Goal: Task Accomplishment & Management: Manage account settings

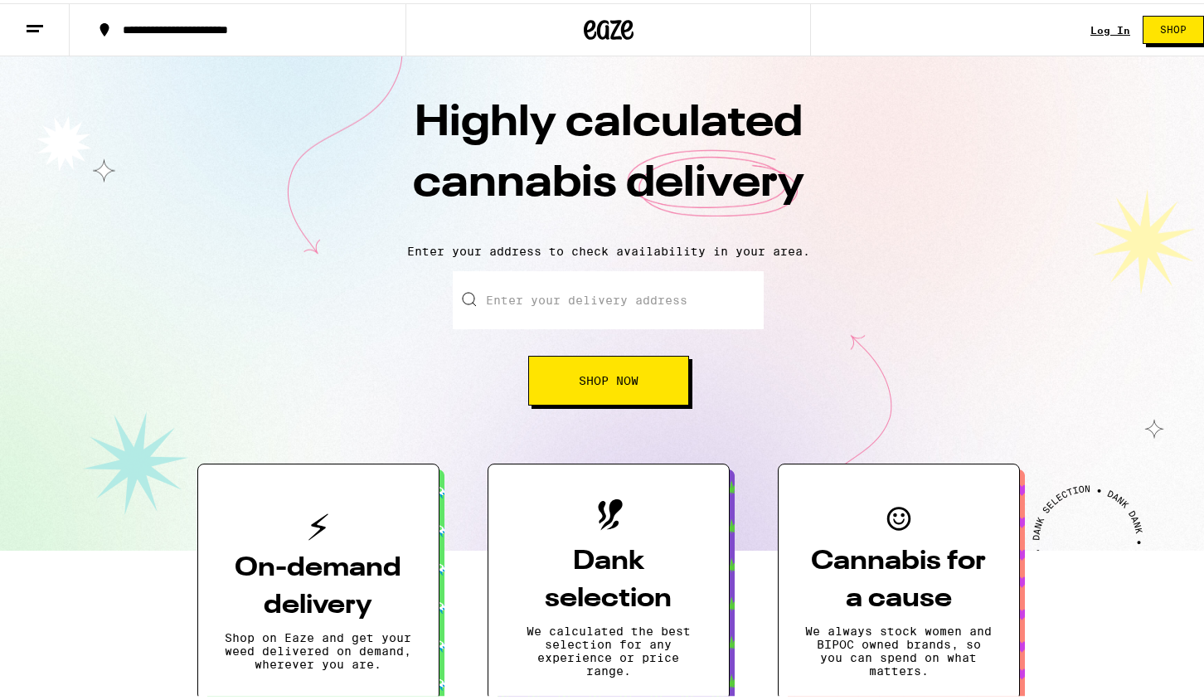
click at [1092, 24] on link "Log In" at bounding box center [1110, 27] width 40 height 11
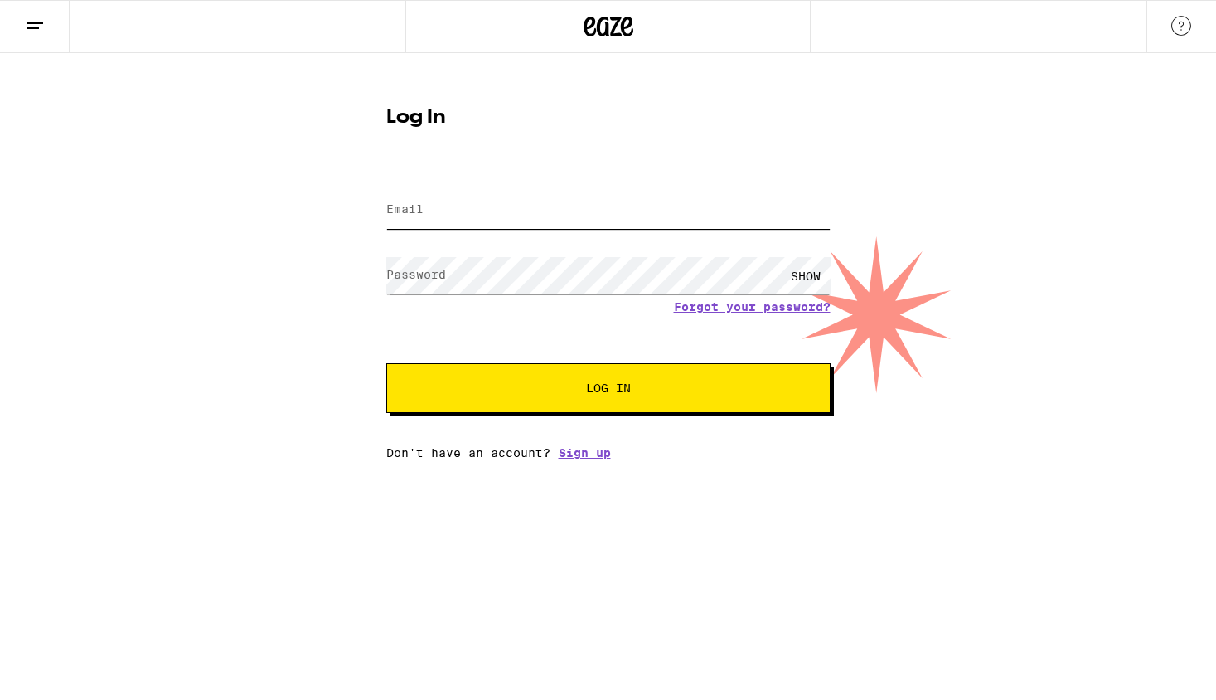
type input "[EMAIL_ADDRESS][DOMAIN_NAME]"
click at [796, 272] on div "SHOW" at bounding box center [806, 275] width 50 height 37
click at [796, 272] on div "HIDE" at bounding box center [806, 275] width 50 height 37
click at [574, 192] on input "[EMAIL_ADDRESS][DOMAIN_NAME]" at bounding box center [608, 210] width 444 height 37
click at [570, 216] on input "[EMAIL_ADDRESS][DOMAIN_NAME]" at bounding box center [608, 210] width 444 height 37
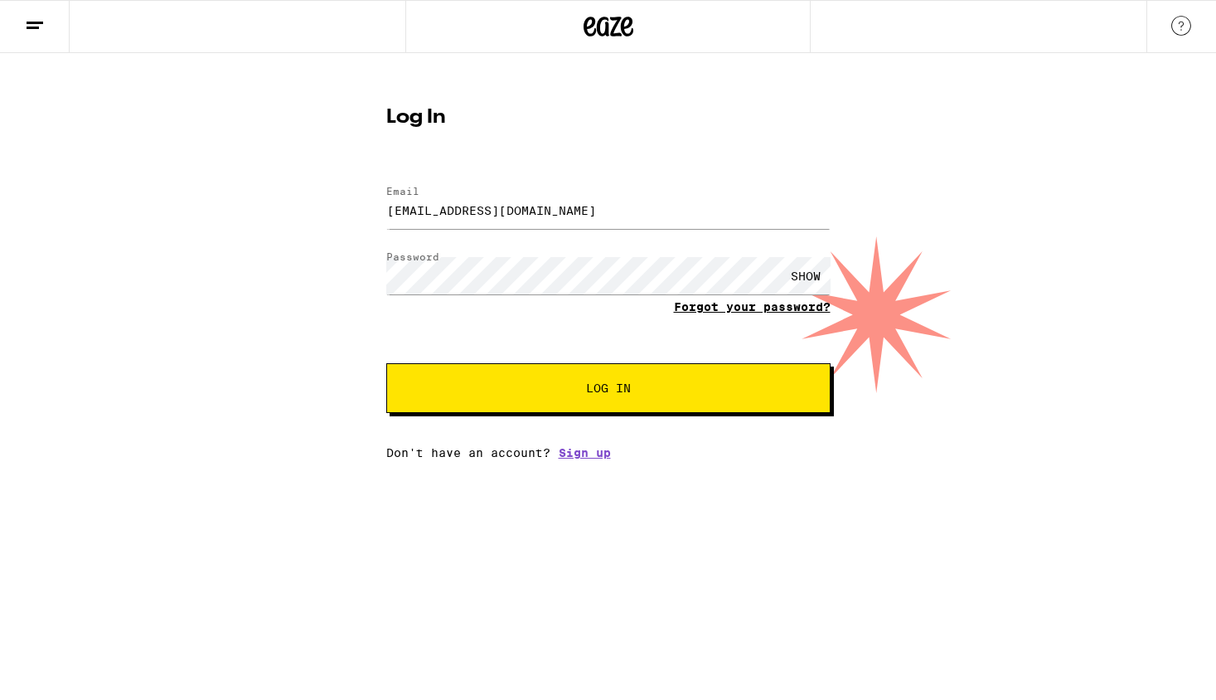
click at [692, 304] on link "Forgot your password?" at bounding box center [752, 306] width 157 height 13
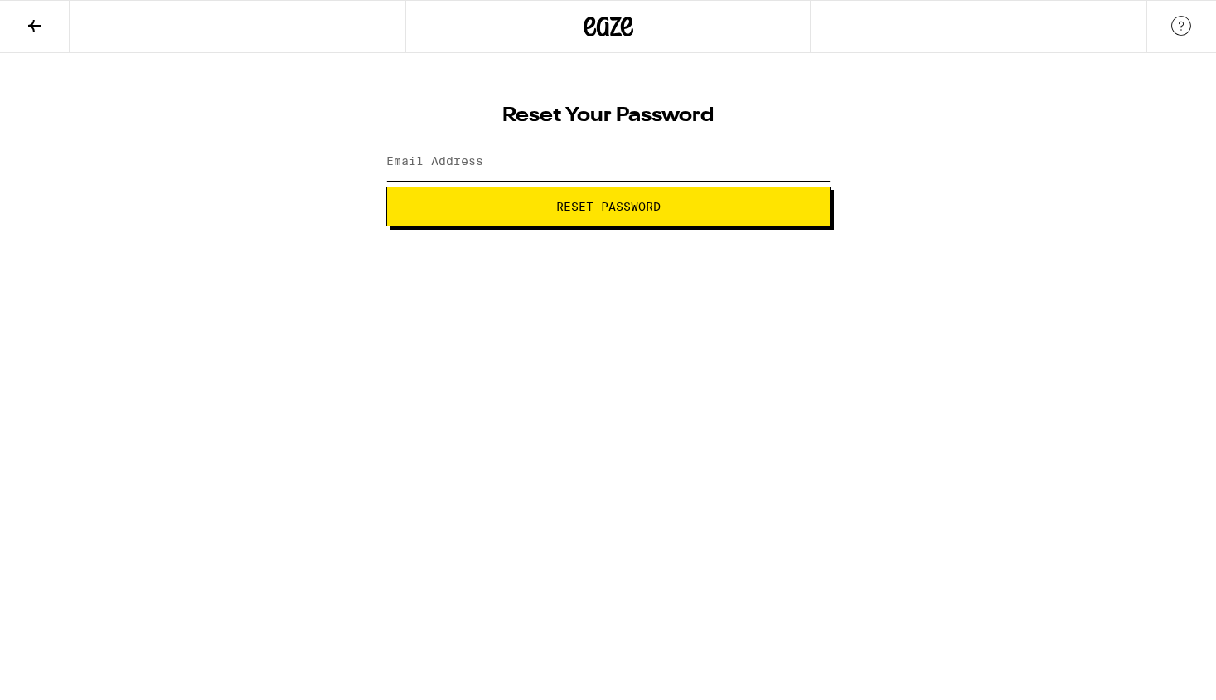
click at [525, 167] on input "Email Address" at bounding box center [608, 161] width 444 height 37
type input "[EMAIL_ADDRESS][DOMAIN_NAME]"
click at [556, 210] on span "Reset Password" at bounding box center [608, 207] width 104 height 12
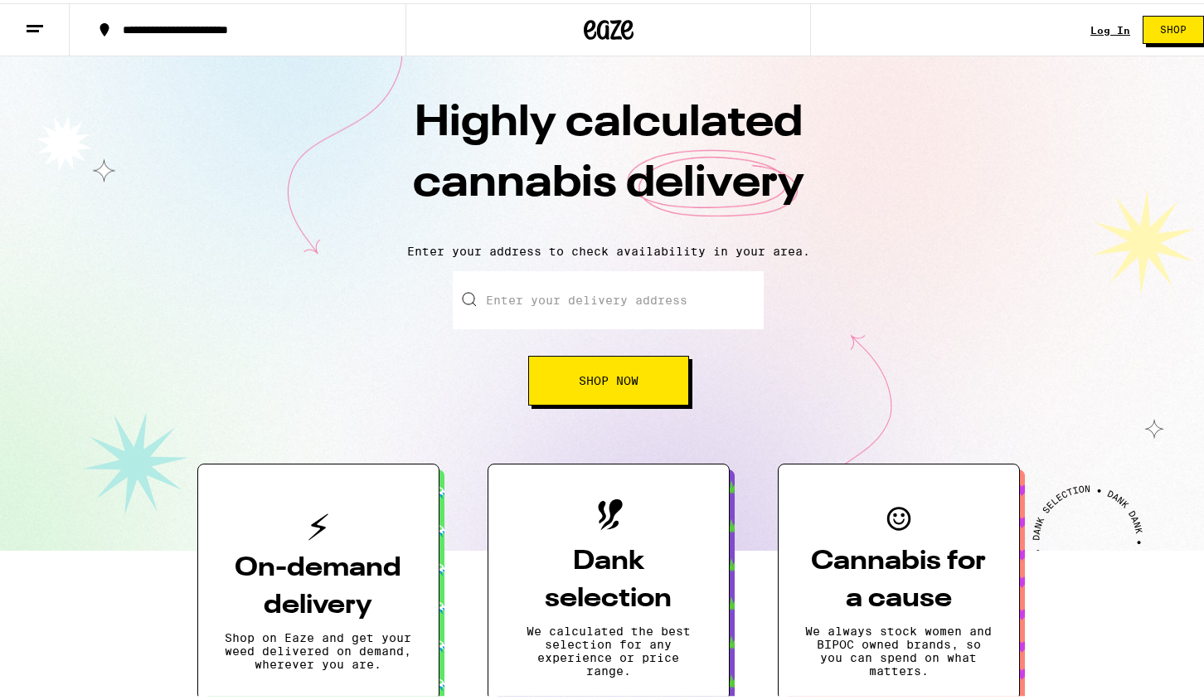
click at [1100, 12] on div "Log In Shop" at bounding box center [1153, 26] width 126 height 53
click at [1099, 24] on link "Log In" at bounding box center [1110, 27] width 40 height 11
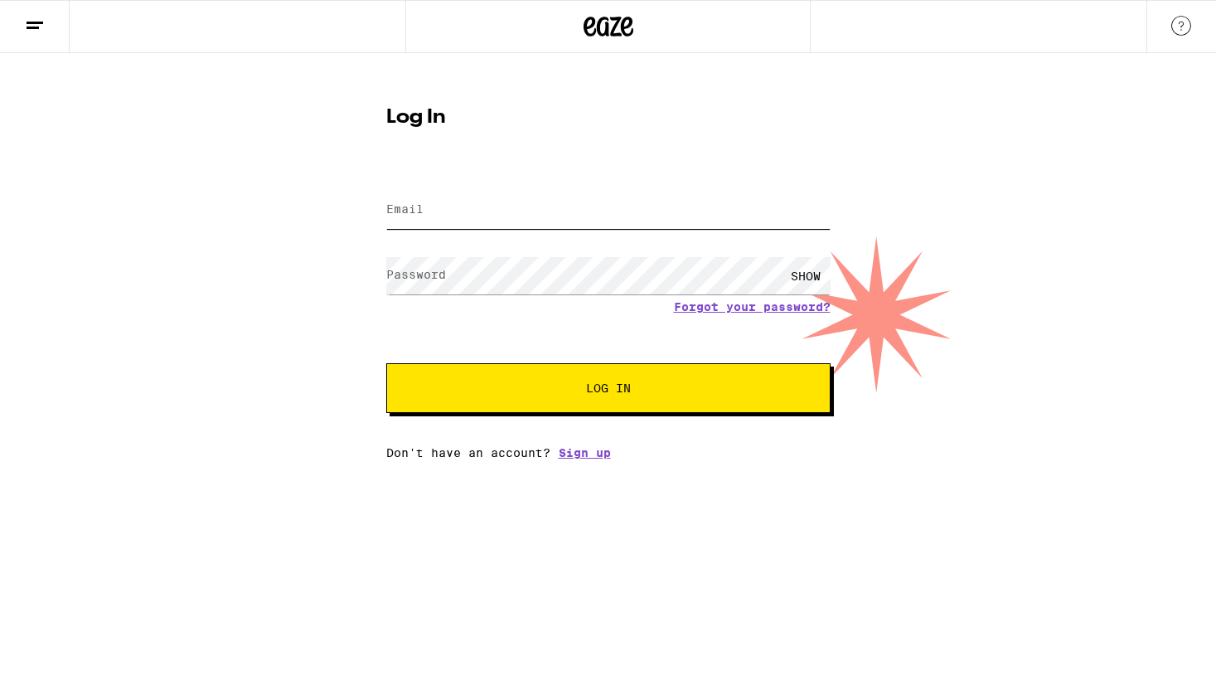
type input "[EMAIL_ADDRESS][DOMAIN_NAME]"
click at [720, 308] on link "Forgot your password?" at bounding box center [752, 306] width 157 height 13
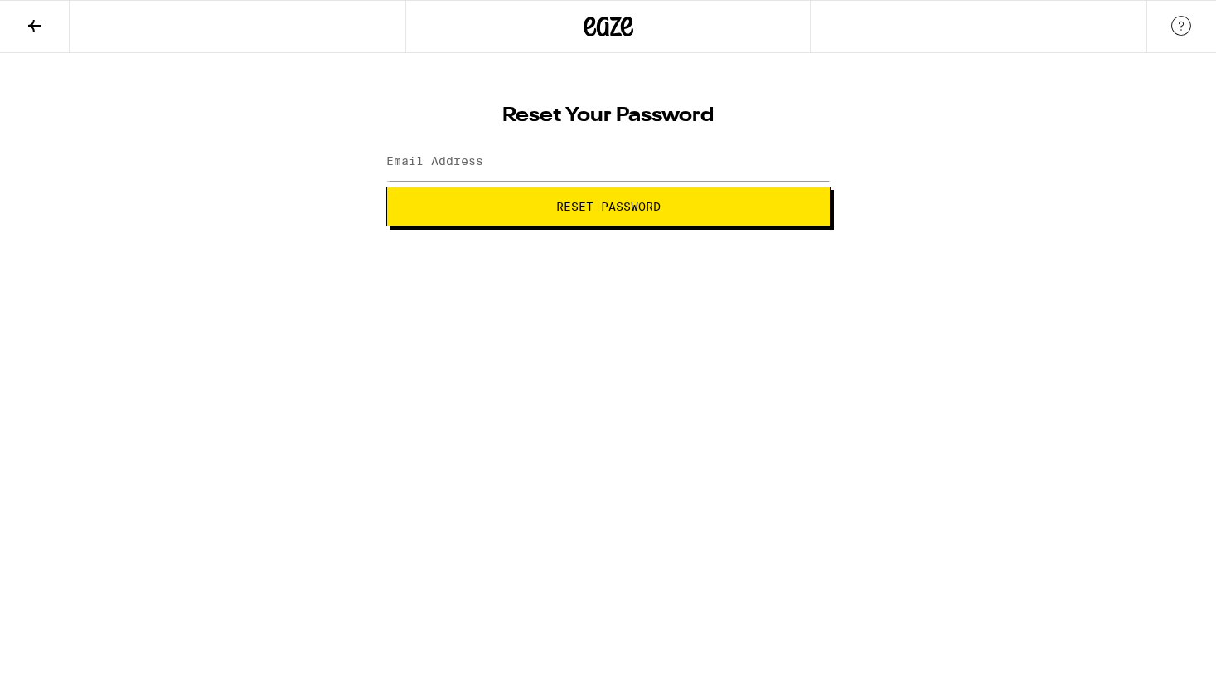
click at [456, 158] on label "Email Address" at bounding box center [434, 160] width 97 height 13
click at [483, 162] on label "Email Address" at bounding box center [434, 160] width 97 height 13
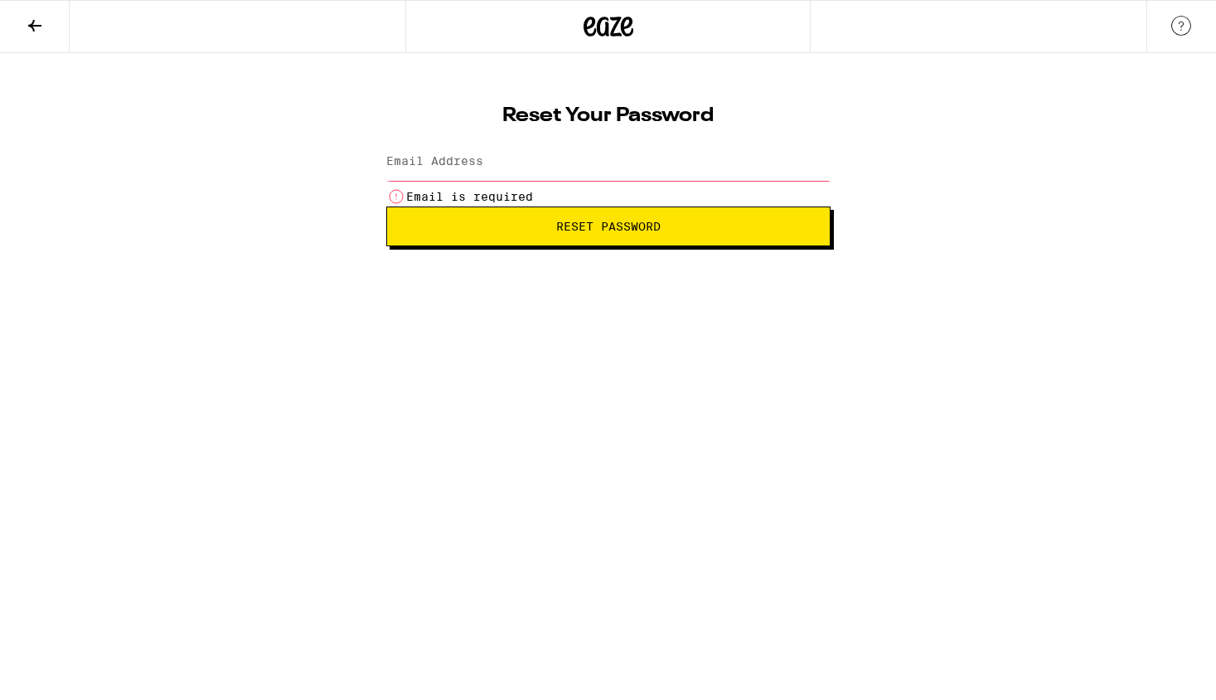
click at [508, 167] on input "Email Address" at bounding box center [608, 161] width 444 height 37
type input "[EMAIL_ADDRESS][DOMAIN_NAME]"
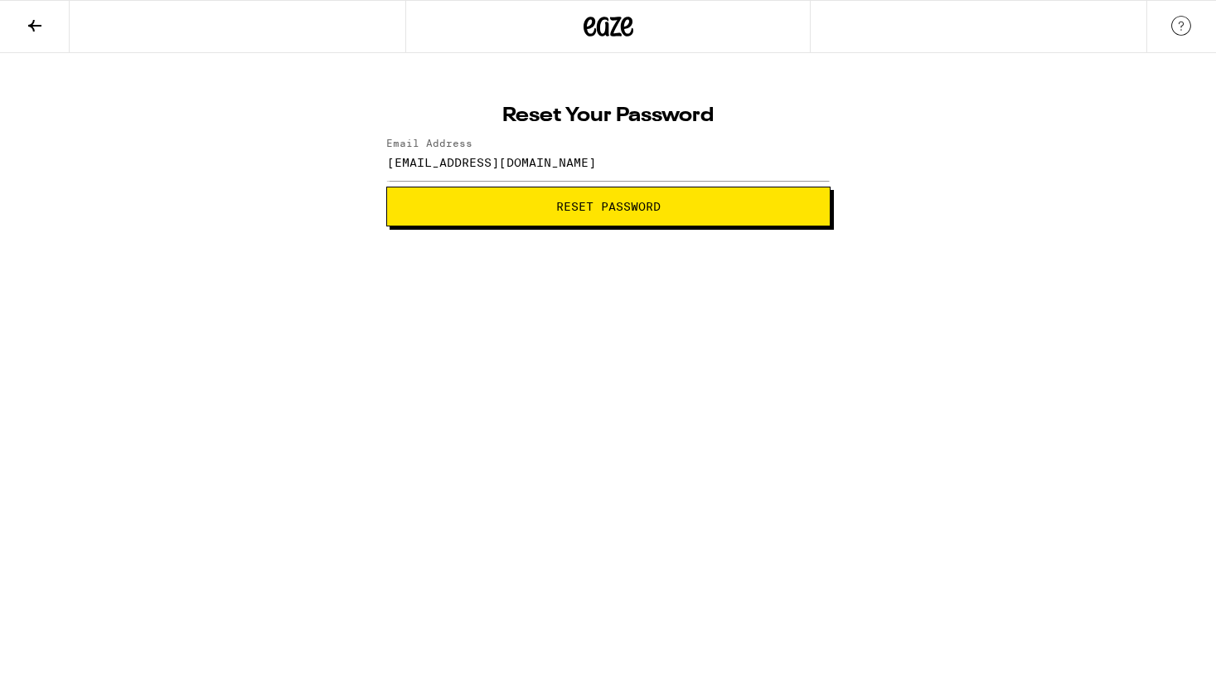
click at [556, 207] on span "Reset Password" at bounding box center [608, 207] width 104 height 12
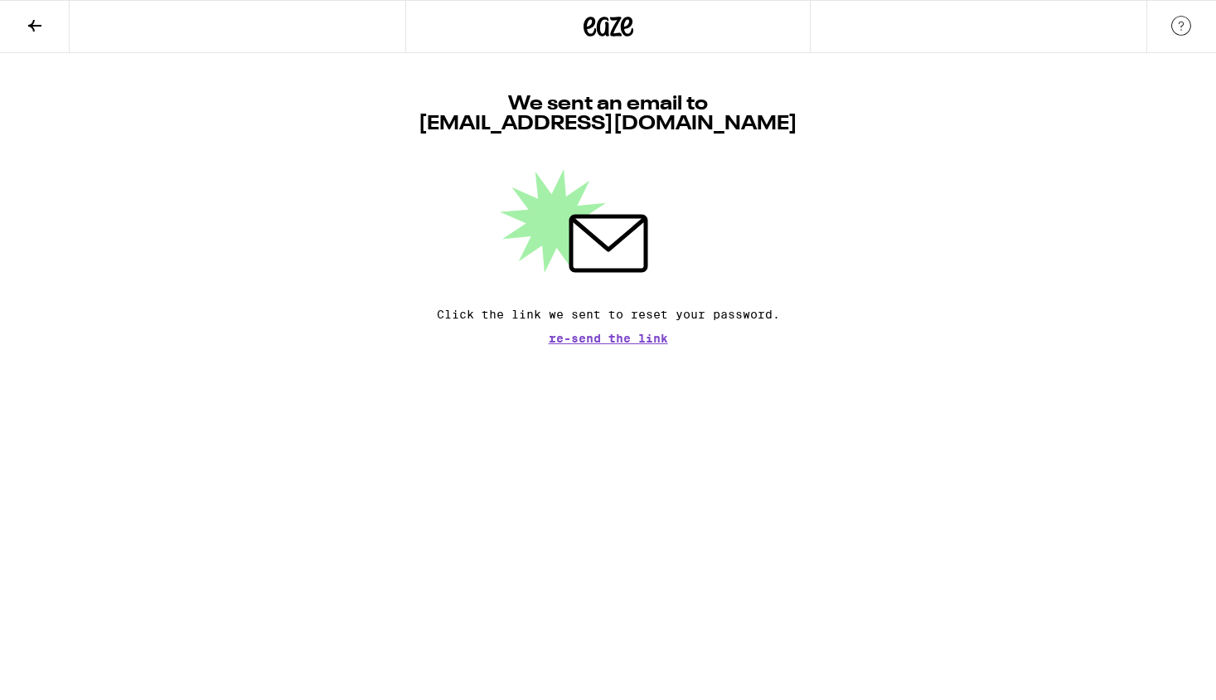
click at [600, 336] on span "Re-send the link" at bounding box center [608, 338] width 119 height 12
